Goal: Task Accomplishment & Management: Manage account settings

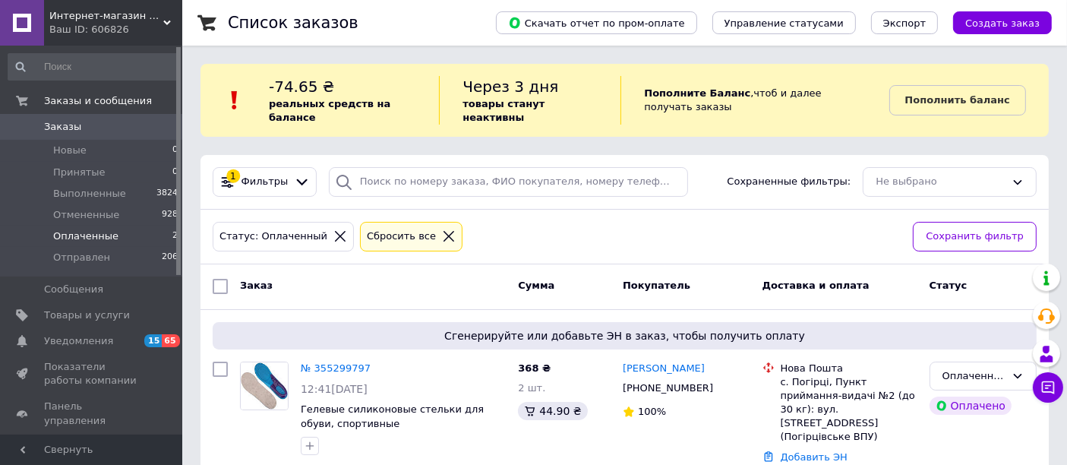
scroll to position [21, 0]
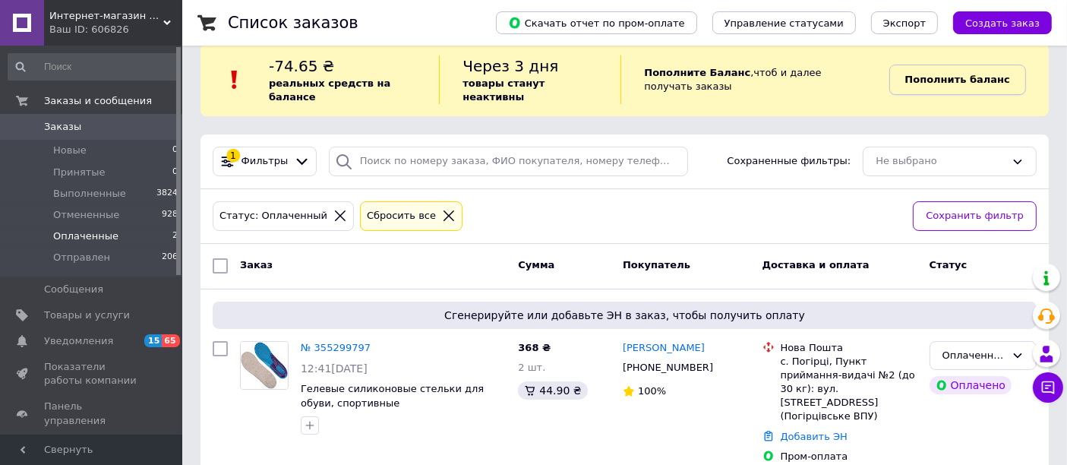
click at [974, 74] on b "Пополнить баланс" at bounding box center [957, 79] width 105 height 11
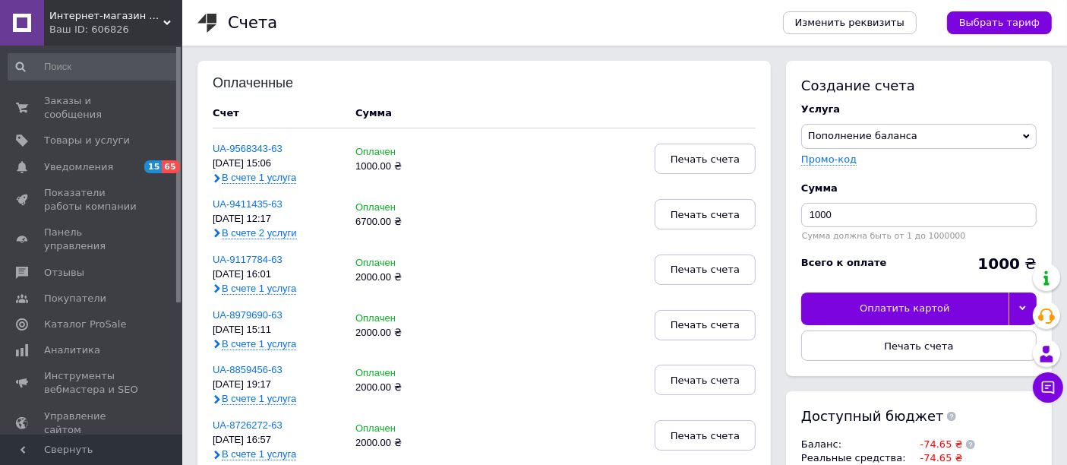
click at [876, 200] on div "Сумма 1000 Сумма должна быть от 1 до 1000000" at bounding box center [918, 211] width 235 height 74
click at [874, 211] on input "1000" at bounding box center [918, 215] width 235 height 24
type input "2000"
click at [1025, 302] on div at bounding box center [1023, 308] width 28 height 32
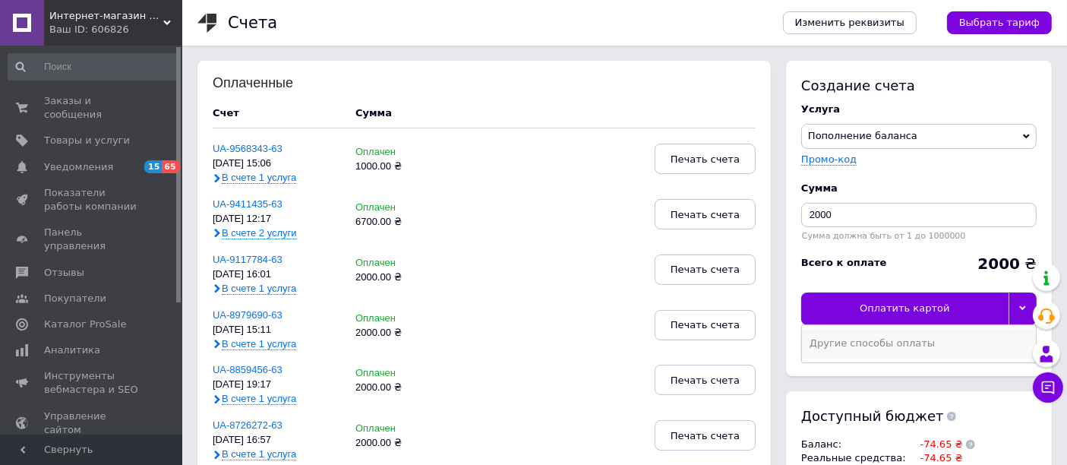
click at [857, 342] on div "Другие способы оплаты" at bounding box center [919, 343] width 219 height 14
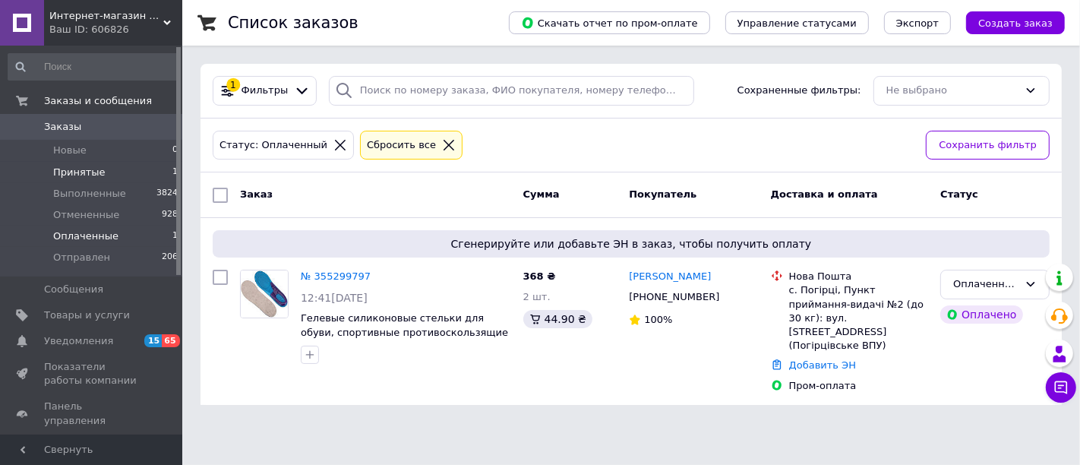
click at [78, 170] on span "Принятые" at bounding box center [79, 173] width 52 height 14
